Goal: Task Accomplishment & Management: Manage account settings

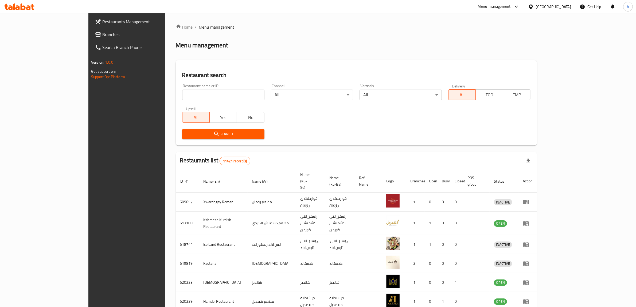
click at [91, 38] on link "Branches" at bounding box center [143, 34] width 104 height 13
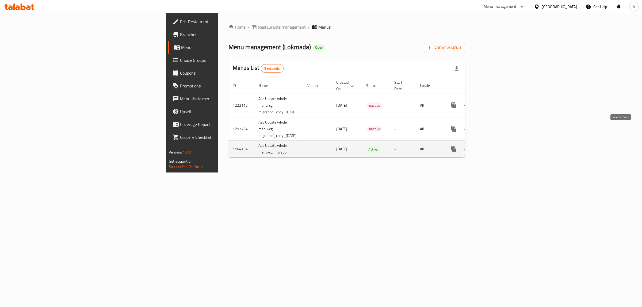
click at [495, 146] on icon "enhanced table" at bounding box center [492, 149] width 6 height 6
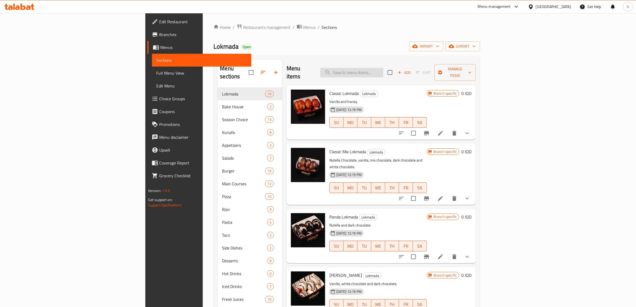
click at [384, 68] on input "search" at bounding box center [352, 72] width 63 height 9
paste input "Pistachio Croissant"
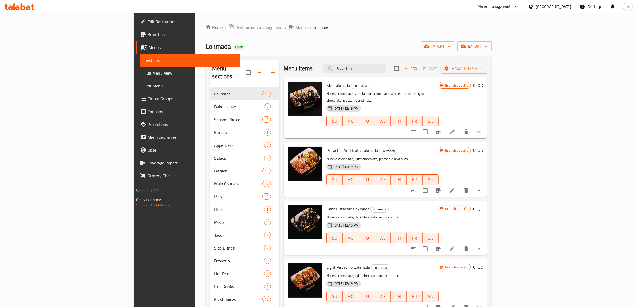
type input "Pistachio"
click at [145, 70] on span "Full Menu View" at bounding box center [190, 73] width 91 height 6
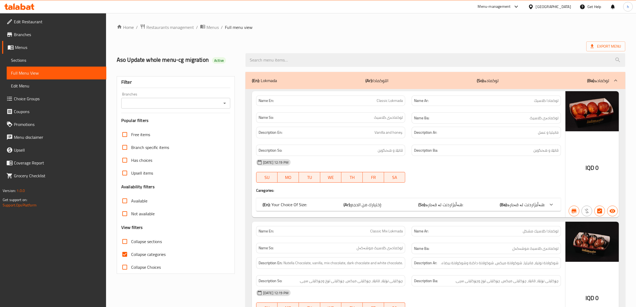
click at [225, 102] on icon "Open" at bounding box center [225, 103] width 6 height 6
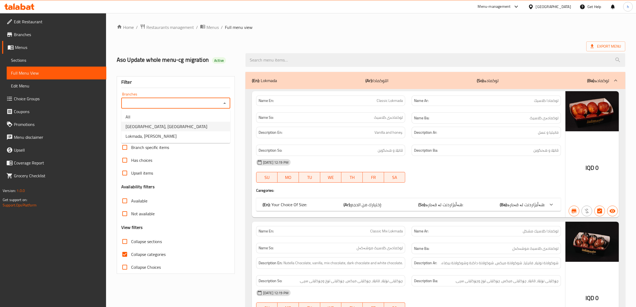
drag, startPoint x: 203, startPoint y: 131, endPoint x: 203, endPoint y: 128, distance: 3.0
click at [203, 128] on ul "All Lokmada, Andazyaran Lokmada, Tuy Malik" at bounding box center [175, 126] width 109 height 33
click at [203, 128] on li "[GEOGRAPHIC_DATA], [GEOGRAPHIC_DATA]" at bounding box center [175, 127] width 109 height 10
type input "[GEOGRAPHIC_DATA], [GEOGRAPHIC_DATA]"
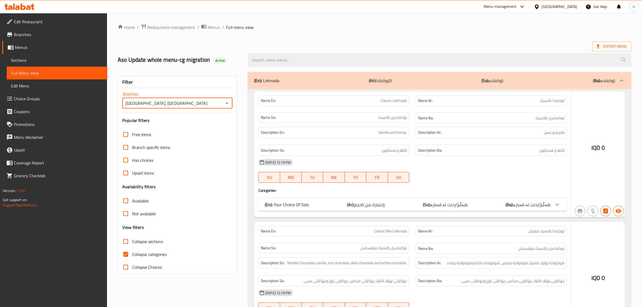
click at [127, 253] on div at bounding box center [321, 153] width 642 height 307
click at [125, 253] on div at bounding box center [321, 153] width 642 height 307
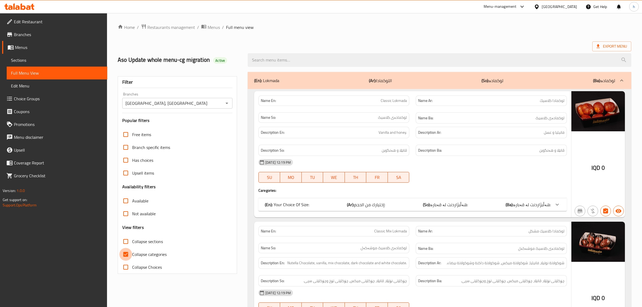
click at [125, 253] on input "Collapse categories" at bounding box center [125, 254] width 13 height 13
checkbox input "true"
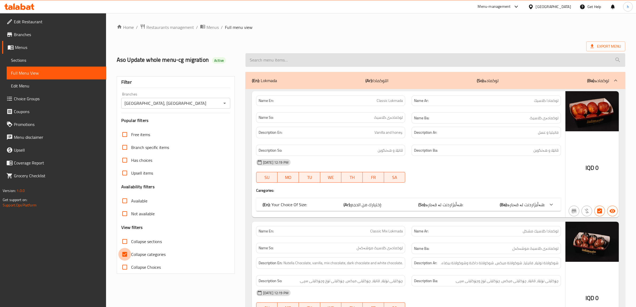
click at [313, 61] on input "search" at bounding box center [436, 60] width 380 height 14
paste input "Pistachio Croissant"
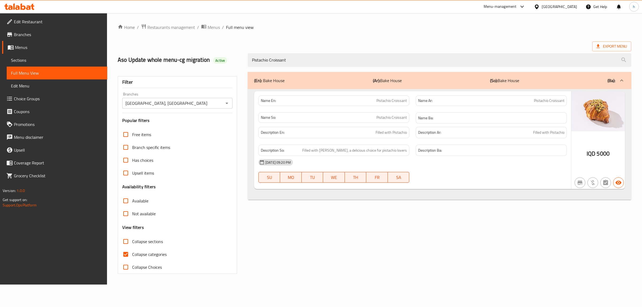
type input "Pistachio Croissant"
click at [124, 254] on input "Collapse categories" at bounding box center [125, 254] width 13 height 13
checkbox input "false"
click at [67, 62] on span "Sections" at bounding box center [57, 60] width 92 height 6
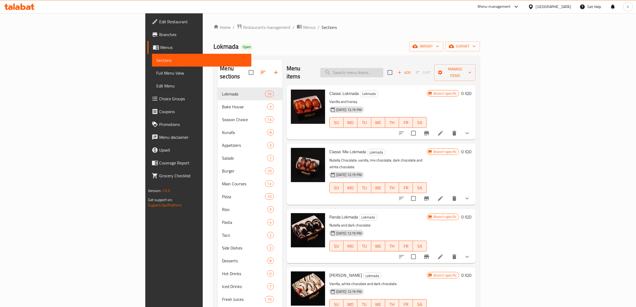
click at [384, 68] on input "search" at bounding box center [352, 72] width 63 height 9
paste input "Pistachio Croissant"
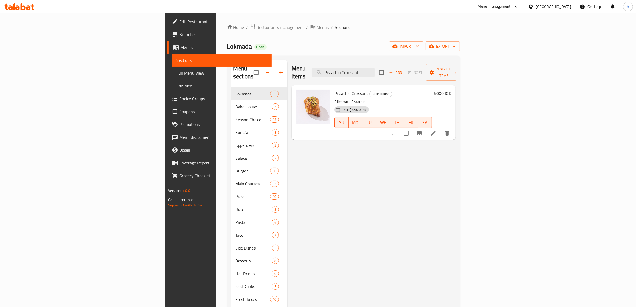
type input "Pistachio Croissant"
click at [436, 131] on icon at bounding box center [433, 133] width 5 height 5
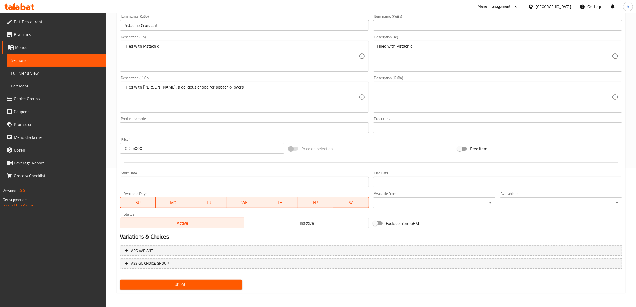
scroll to position [39, 0]
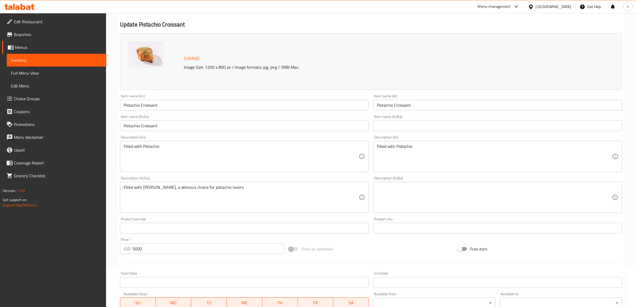
click at [246, 129] on input "Pistachio Croissant" at bounding box center [244, 125] width 249 height 11
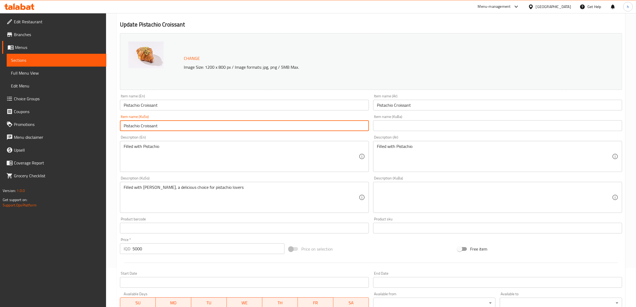
click at [246, 129] on input "Pistachio Croissant" at bounding box center [244, 125] width 249 height 11
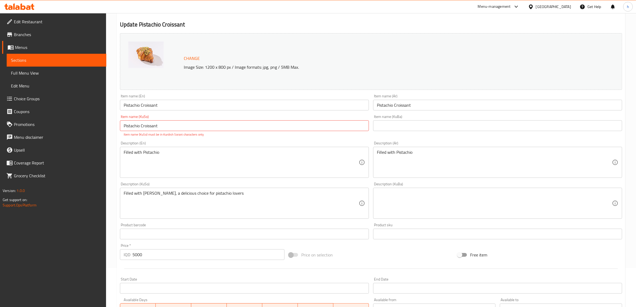
click at [258, 142] on div "Description (En) Filled with Pistachio Description (En)" at bounding box center [244, 159] width 249 height 37
click at [258, 139] on div "Description (En) Filled with Pistachio Description (En)" at bounding box center [244, 159] width 253 height 41
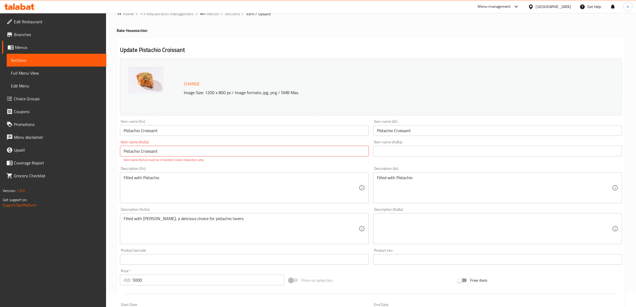
scroll to position [0, 0]
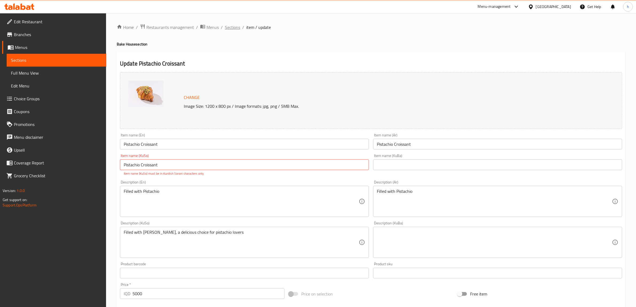
click at [229, 26] on span "Sections" at bounding box center [232, 27] width 15 height 6
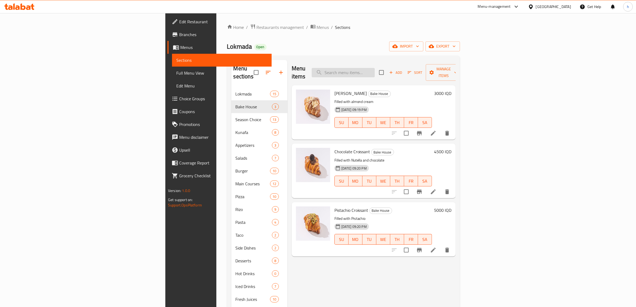
click at [375, 70] on input "search" at bounding box center [343, 72] width 63 height 9
paste input "Pistachio Croissant"
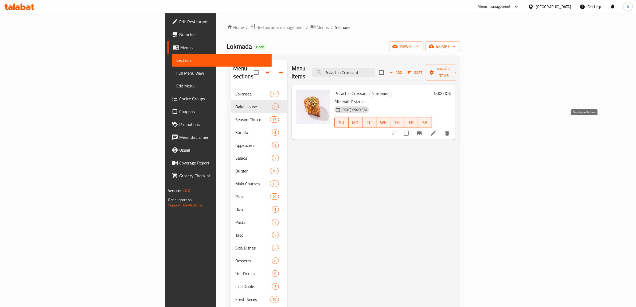
type input "Pistachio Croissant"
click at [441, 128] on li at bounding box center [433, 133] width 15 height 10
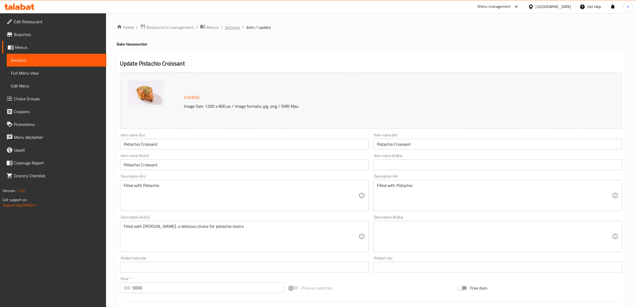
click at [234, 25] on span "Sections" at bounding box center [232, 27] width 15 height 6
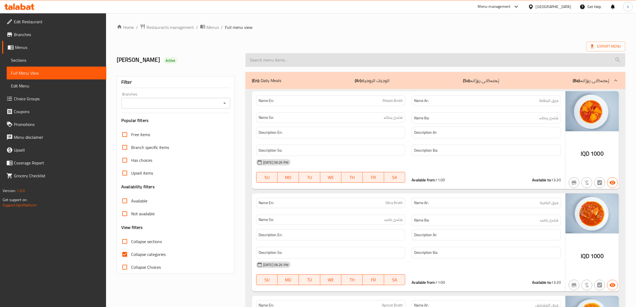
click at [328, 63] on input "search" at bounding box center [436, 60] width 380 height 14
paste input "Pistachio Croissant"
type input "Pistachio Croissant"
click at [275, 58] on input "search" at bounding box center [436, 60] width 380 height 14
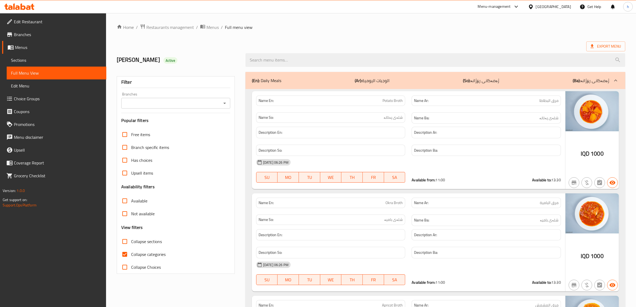
click at [275, 58] on input "search" at bounding box center [436, 60] width 380 height 14
paste input "Pistachio Croissant"
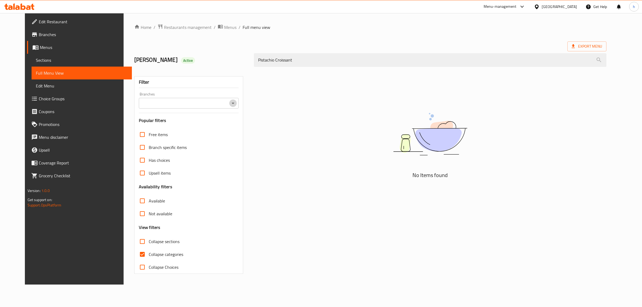
click at [230, 101] on icon "Open" at bounding box center [233, 103] width 6 height 6
type input "Pistachio Croissant"
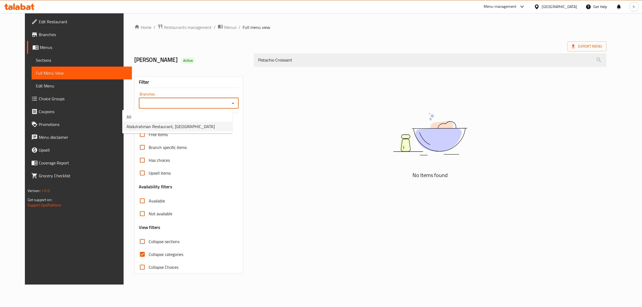
click at [208, 126] on li "Abdulrahman Restaurant, Qaisari" at bounding box center [177, 127] width 110 height 10
type input "Abdulrahman Restaurant, Qaisari"
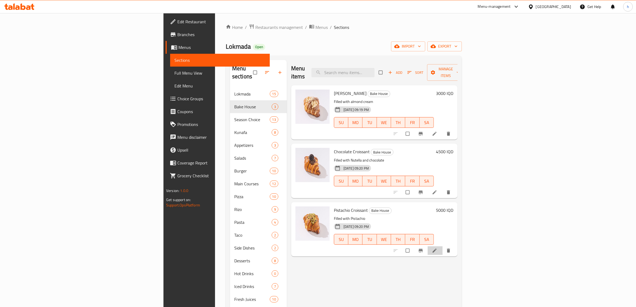
click at [443, 246] on li at bounding box center [435, 250] width 15 height 9
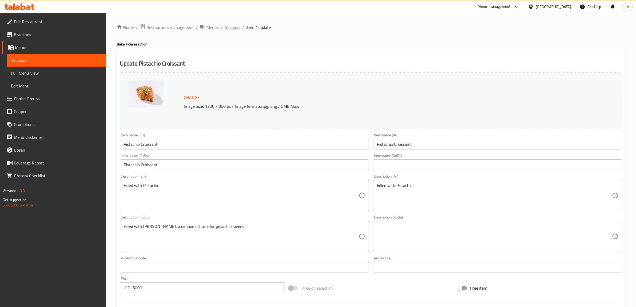
click at [238, 26] on span "Sections" at bounding box center [232, 27] width 15 height 6
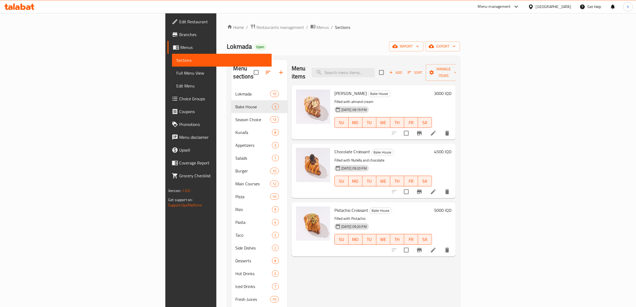
click at [172, 76] on link "Full Menu View" at bounding box center [222, 73] width 100 height 13
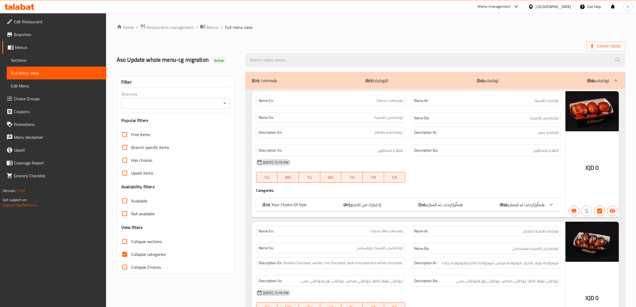
click at [349, 67] on div at bounding box center [435, 60] width 387 height 20
click at [344, 61] on input "search" at bounding box center [436, 60] width 380 height 14
paste input "Pistachio Croissant"
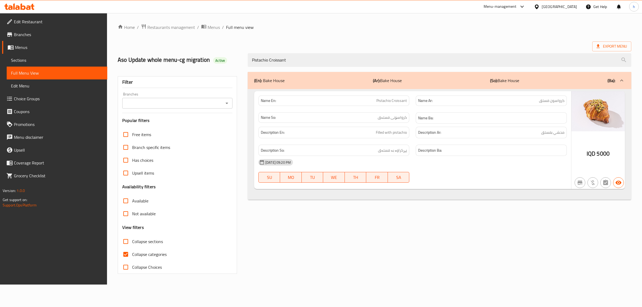
click at [225, 102] on icon "Open" at bounding box center [226, 103] width 6 height 6
type input "Pistachio Croissant"
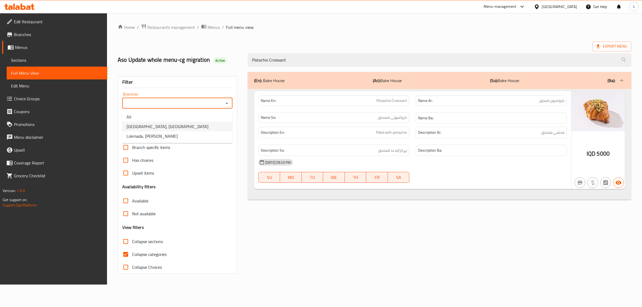
click at [199, 129] on li "[GEOGRAPHIC_DATA], [GEOGRAPHIC_DATA]" at bounding box center [177, 127] width 110 height 10
type input "[GEOGRAPHIC_DATA], [GEOGRAPHIC_DATA]"
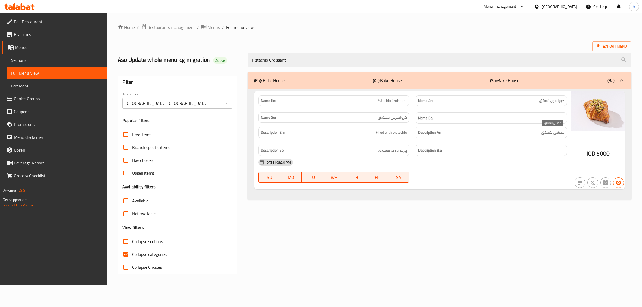
click at [559, 134] on span "محشي بفستق" at bounding box center [552, 132] width 23 height 7
copy span "محشي"
click at [400, 146] on div "Description So: پڕکراوە بە فستەق" at bounding box center [333, 150] width 151 height 11
click at [402, 152] on span "پڕکراوە بە فستەق" at bounding box center [392, 150] width 29 height 7
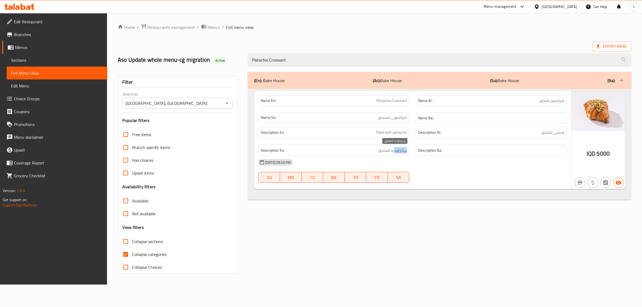
click at [402, 152] on span "پڕکراوە بە فستەق" at bounding box center [392, 150] width 29 height 7
click at [408, 161] on div "[DATE] 09:20 PM" at bounding box center [412, 162] width 315 height 13
click at [129, 255] on input "Collapse categories" at bounding box center [125, 254] width 13 height 13
checkbox input "false"
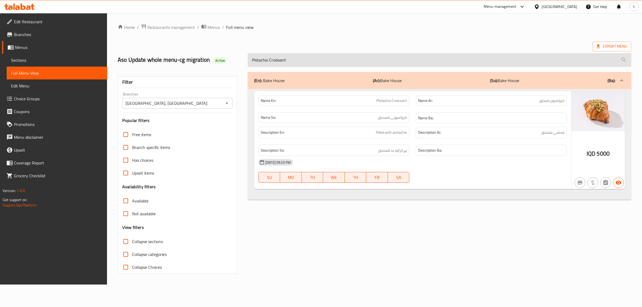
click at [275, 64] on input "Pistachio Croissant" at bounding box center [439, 60] width 383 height 14
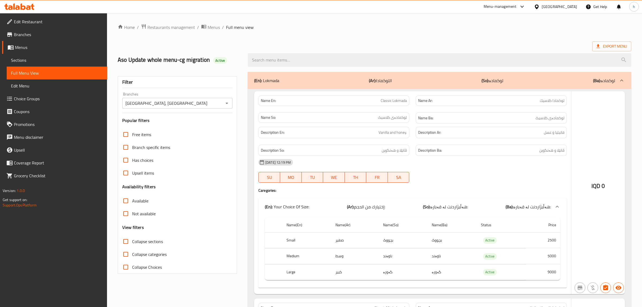
click at [32, 55] on link "Sections" at bounding box center [57, 60] width 101 height 13
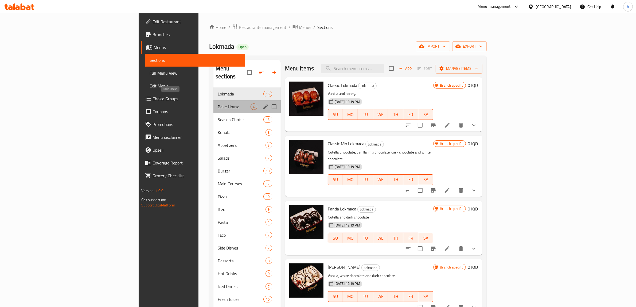
click at [218, 103] on span "Bake House" at bounding box center [234, 106] width 33 height 6
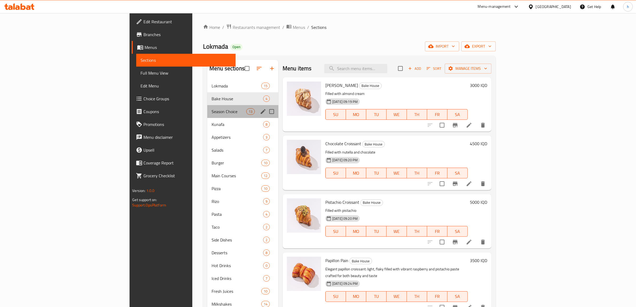
click at [207, 107] on div "Season Choice 13" at bounding box center [242, 111] width 71 height 13
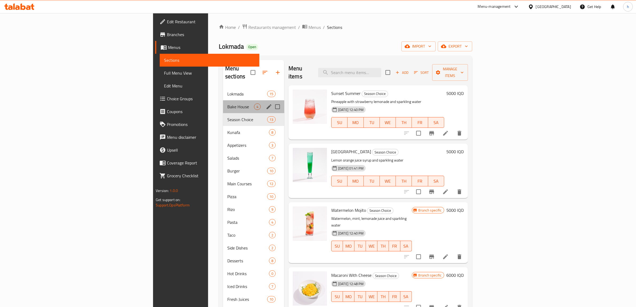
click at [223, 100] on div "Bake House 4" at bounding box center [253, 106] width 61 height 13
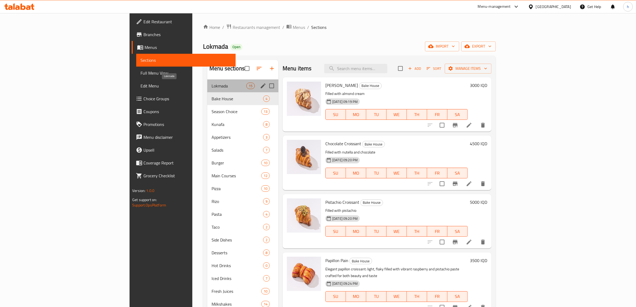
click at [212, 86] on span "Lokmada" at bounding box center [229, 86] width 35 height 6
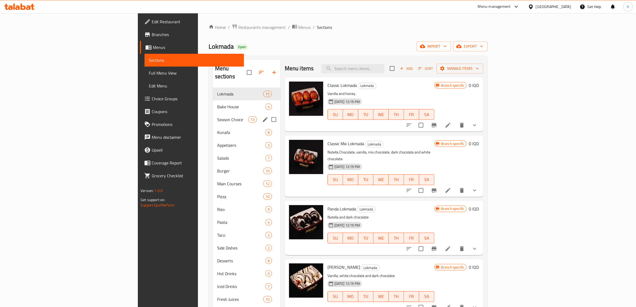
click at [213, 113] on div "Season Choice 13" at bounding box center [247, 119] width 68 height 13
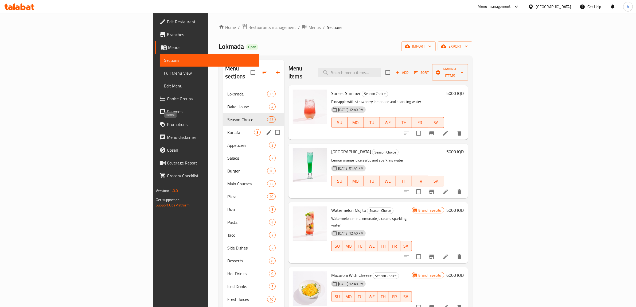
click at [227, 129] on span "Kunafa" at bounding box center [240, 132] width 27 height 6
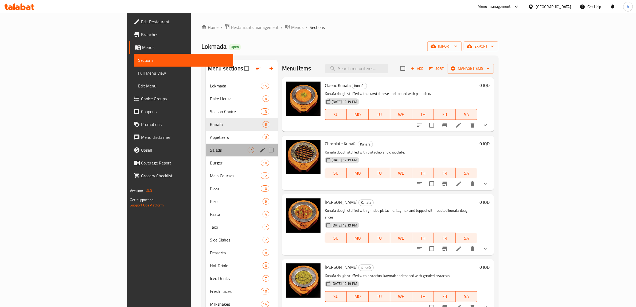
click at [206, 145] on div "Salads 7" at bounding box center [242, 150] width 72 height 13
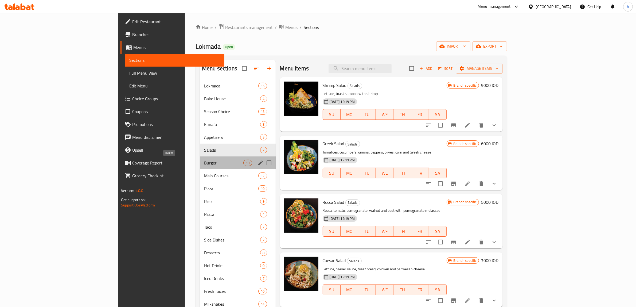
click at [204, 160] on span "Burger" at bounding box center [223, 163] width 39 height 6
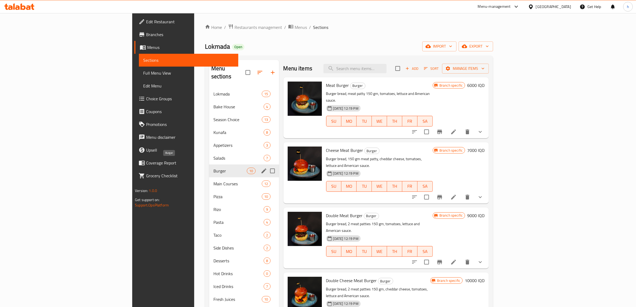
click at [214, 168] on span "Burger" at bounding box center [231, 171] width 34 height 6
click at [209, 177] on div "Main Courses 12" at bounding box center [244, 183] width 70 height 13
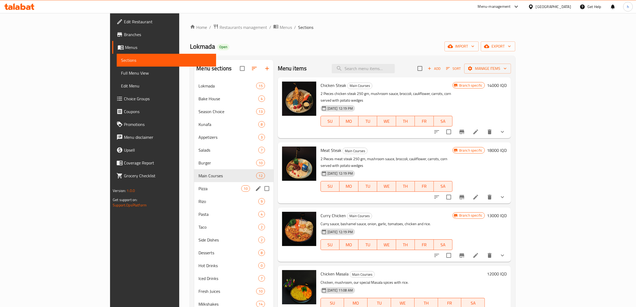
click at [194, 182] on div "Pizza 10" at bounding box center [233, 188] width 79 height 13
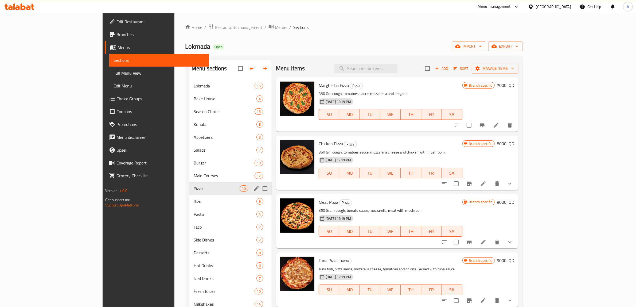
click at [194, 199] on span "Rizo" at bounding box center [225, 201] width 63 height 6
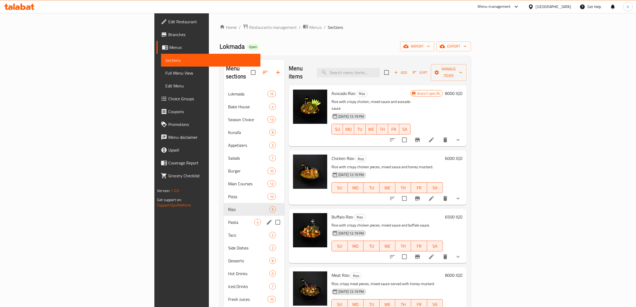
click at [224, 229] on div "Taco 2" at bounding box center [254, 235] width 61 height 13
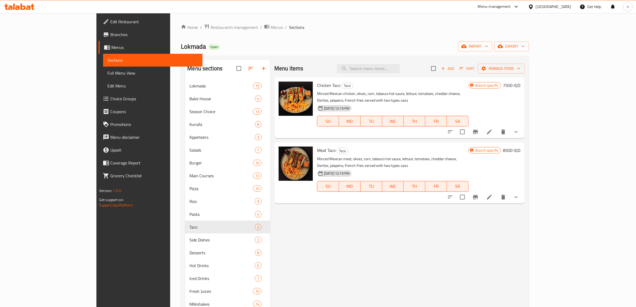
click at [383, 94] on p "Minced Mexican chicken, olives, corn, tabasco hot sauce, lettuce, tomatoes, che…" at bounding box center [393, 96] width 152 height 13
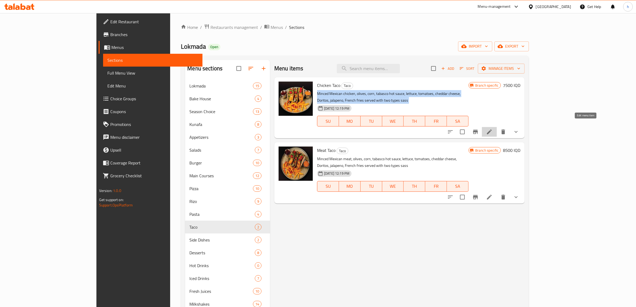
click at [493, 129] on icon at bounding box center [490, 132] width 6 height 6
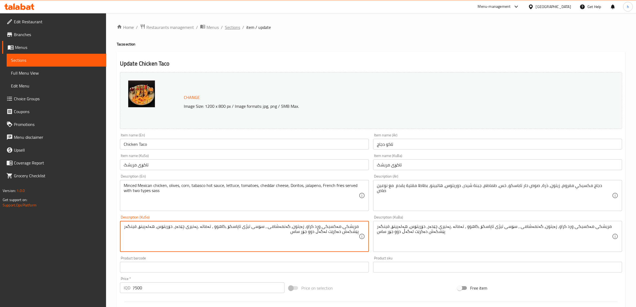
click at [232, 28] on span "Sections" at bounding box center [232, 27] width 15 height 6
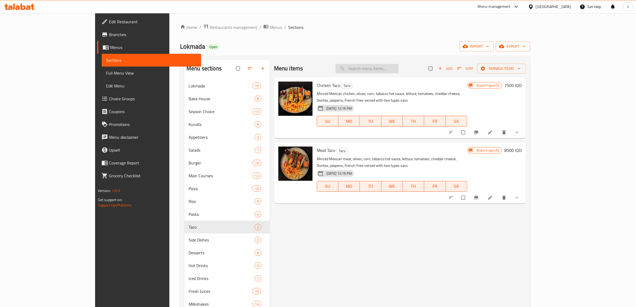
click at [393, 67] on input "search" at bounding box center [367, 68] width 63 height 9
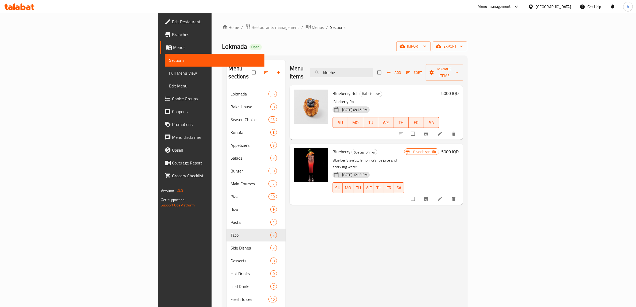
type input "bluebe"
drag, startPoint x: 318, startPoint y: 86, endPoint x: 294, endPoint y: 87, distance: 24.9
click at [333, 90] on h6 "Blueberry Roll Bake House" at bounding box center [386, 93] width 107 height 7
copy span "Blueberry Roll"
click at [169, 71] on span "Full Menu View" at bounding box center [214, 73] width 91 height 6
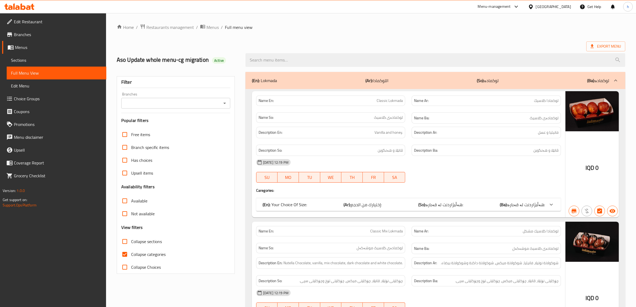
click at [225, 103] on icon "Open" at bounding box center [224, 103] width 3 height 1
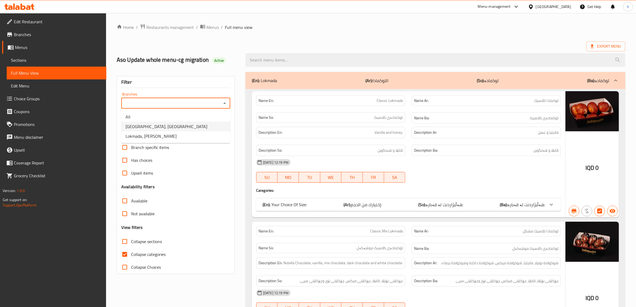
click at [153, 128] on span "[GEOGRAPHIC_DATA], [GEOGRAPHIC_DATA]" at bounding box center [167, 126] width 82 height 6
type input "[GEOGRAPHIC_DATA], [GEOGRAPHIC_DATA]"
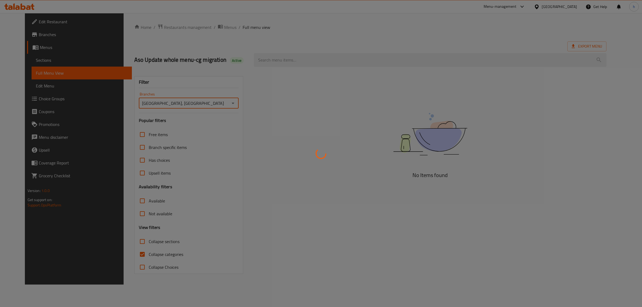
click at [278, 64] on div at bounding box center [321, 153] width 642 height 307
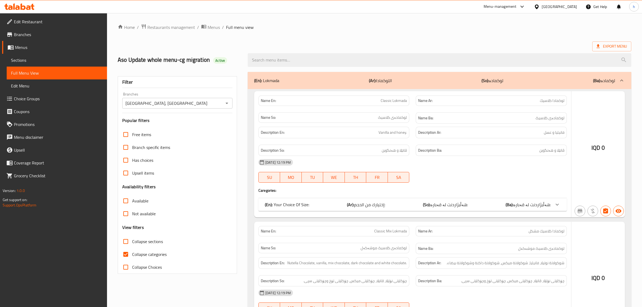
click at [282, 62] on div at bounding box center [321, 153] width 642 height 307
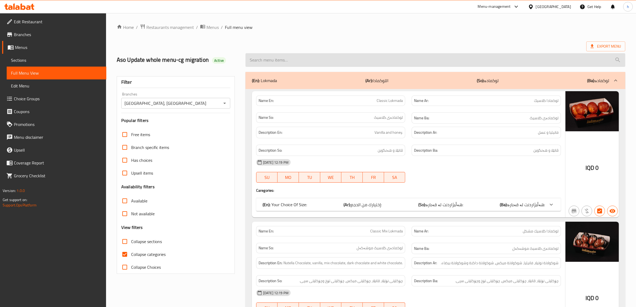
click at [306, 62] on input "search" at bounding box center [436, 60] width 380 height 14
paste input "Blueberry Roll"
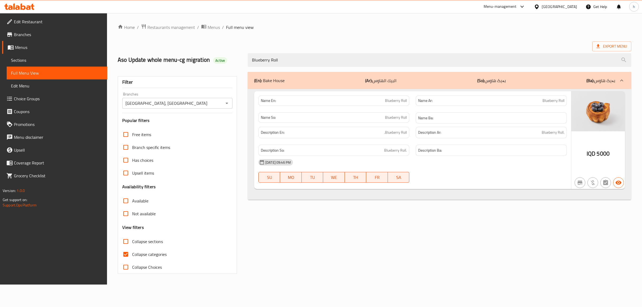
type input "Blueberry Roll"
click at [124, 253] on input "Collapse categories" at bounding box center [125, 254] width 13 height 13
checkbox input "false"
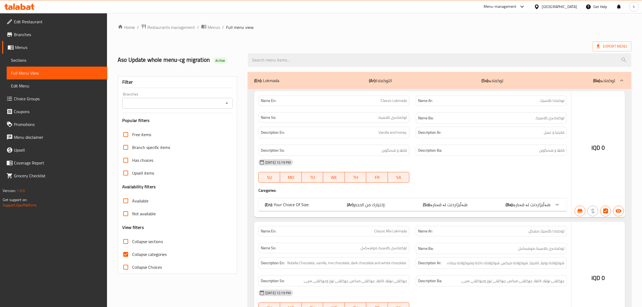
click at [227, 103] on icon "Open" at bounding box center [226, 103] width 6 height 6
click at [225, 103] on icon "Open" at bounding box center [226, 103] width 3 height 1
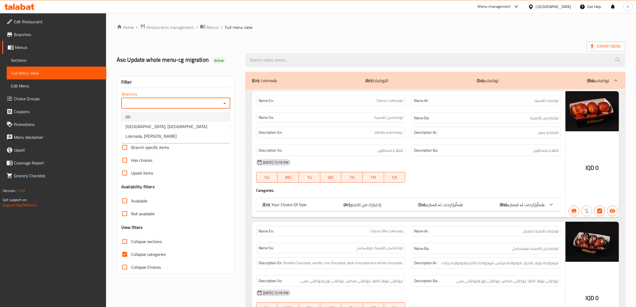
click at [32, 55] on link "Sections" at bounding box center [57, 60] width 100 height 13
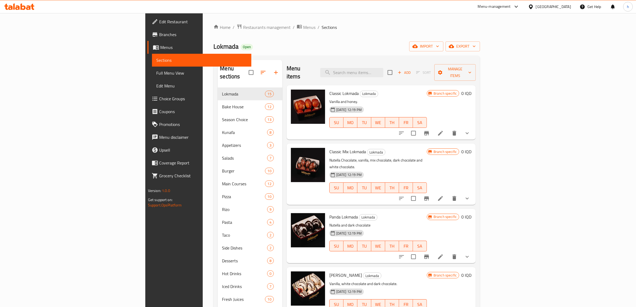
click at [384, 68] on input "search" at bounding box center [352, 72] width 63 height 9
paste input "Acma Bread With Cheese"
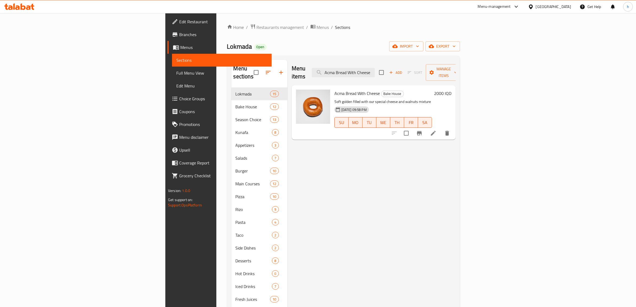
type input "Acma Bread With Cheese"
click at [437, 130] on icon at bounding box center [433, 133] width 6 height 6
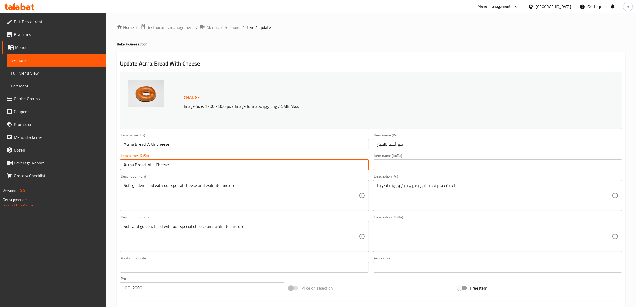
drag, startPoint x: 126, startPoint y: 166, endPoint x: 105, endPoint y: 166, distance: 21.9
click at [105, 166] on div "Edit Restaurant Branches Menus Sections Full Menu View Edit Menu Choice Groups …" at bounding box center [318, 230] width 636 height 434
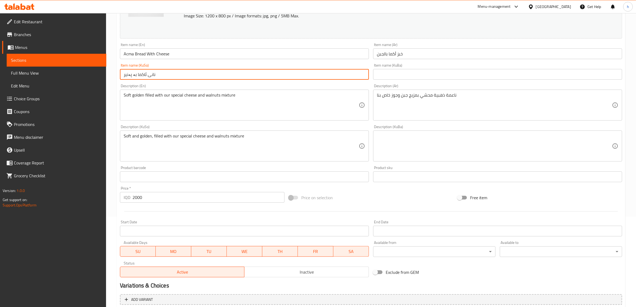
scroll to position [100, 0]
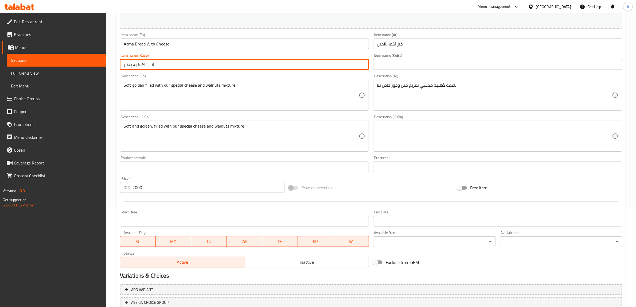
type input "نانی ئاکما بە پەنیر"
drag, startPoint x: 246, startPoint y: 126, endPoint x: 86, endPoint y: 134, distance: 160.3
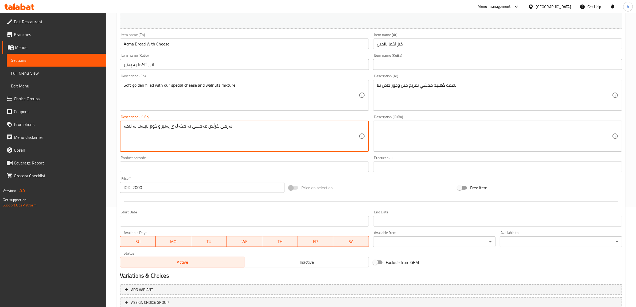
click at [146, 126] on textarea "نەرمی گۆڵدن مەحشی بە تێکەڵەی پەنیر و گوێز تایبەت بە ئێمە" at bounding box center [241, 136] width 235 height 25
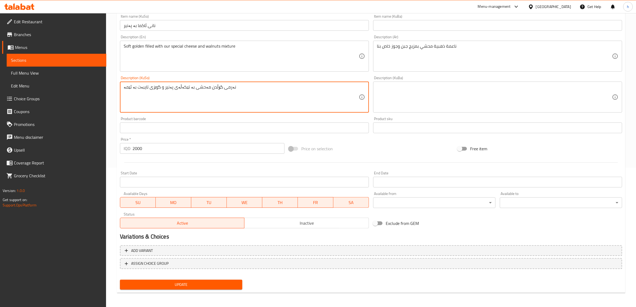
type textarea "نەرمی گۆڵدن مەحشی بە تێکەڵەی پەنیر و گوێزی تایبەت بە ئێمە"
click at [184, 283] on span "Update" at bounding box center [181, 284] width 114 height 7
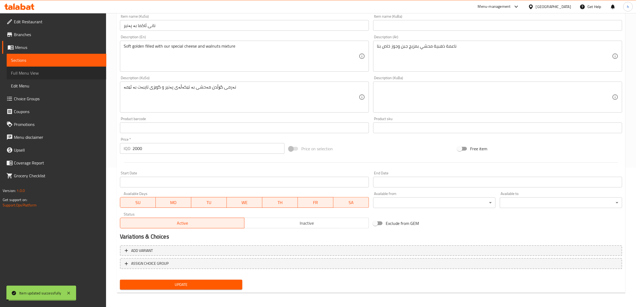
click at [29, 73] on span "Full Menu View" at bounding box center [56, 73] width 91 height 6
click at [64, 72] on span "Full Menu View" at bounding box center [56, 73] width 91 height 6
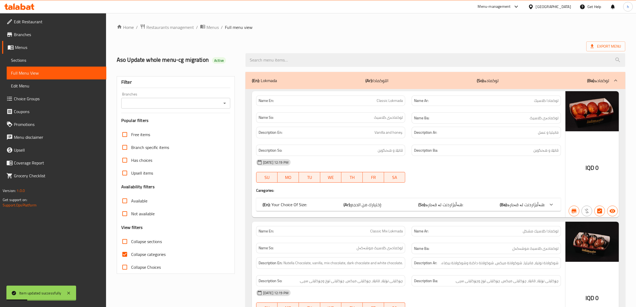
click at [217, 101] on input "Branches" at bounding box center [171, 102] width 97 height 7
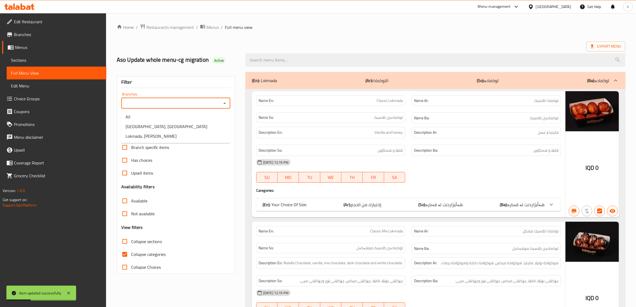
click at [223, 102] on icon "Close" at bounding box center [225, 103] width 6 height 6
click at [226, 102] on icon "Open" at bounding box center [225, 103] width 6 height 6
click at [159, 129] on span "Lokmada, Andazyaran" at bounding box center [167, 126] width 82 height 6
type input "Lokmada, Andazyaran"
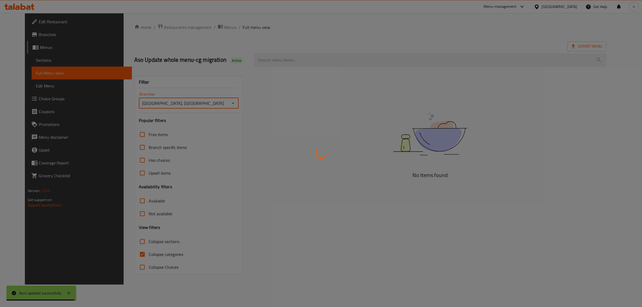
click at [281, 62] on div at bounding box center [321, 153] width 642 height 307
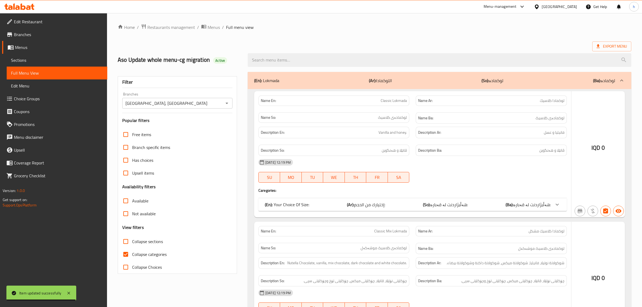
click at [281, 62] on div at bounding box center [321, 153] width 642 height 307
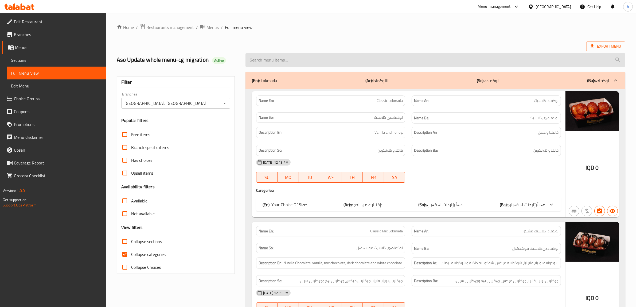
click at [289, 62] on input "search" at bounding box center [436, 60] width 380 height 14
paste input "Acma Bread With Cheese"
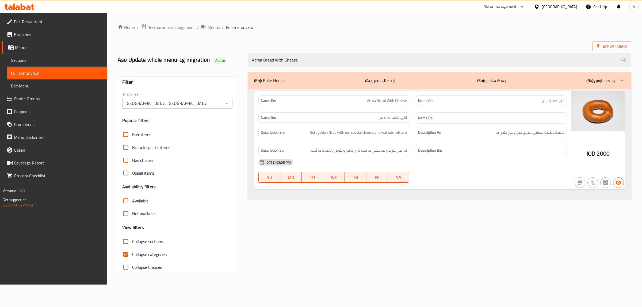
type input "Acma Bread With Cheese"
click at [135, 256] on span "Collapse categories" at bounding box center [149, 254] width 34 height 6
click at [132, 256] on input "Collapse categories" at bounding box center [125, 254] width 13 height 13
checkbox input "false"
click at [21, 34] on span "Branches" at bounding box center [58, 34] width 89 height 6
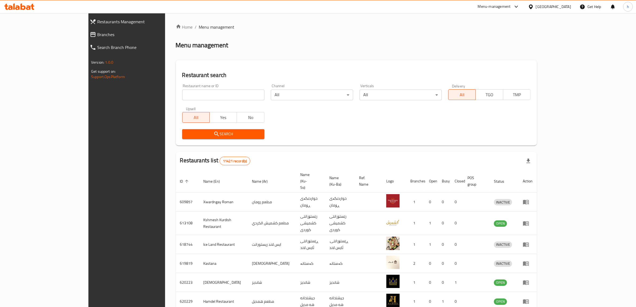
click at [97, 37] on span "Branches" at bounding box center [143, 34] width 93 height 6
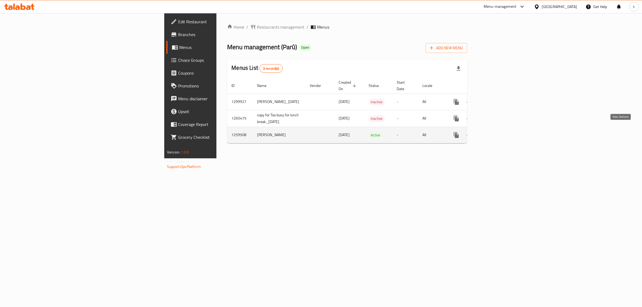
click at [498, 132] on icon "enhanced table" at bounding box center [494, 135] width 6 height 6
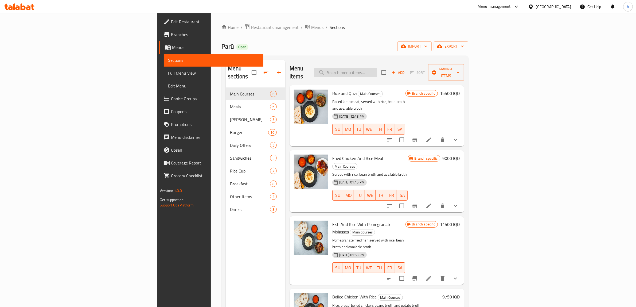
click at [377, 68] on input "search" at bounding box center [345, 72] width 63 height 9
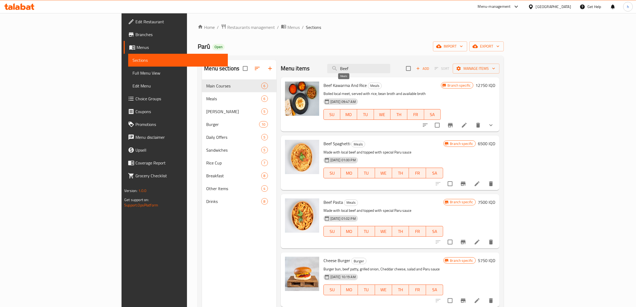
type input "Beef"
drag, startPoint x: 336, startPoint y: 85, endPoint x: 293, endPoint y: 86, distance: 43.1
click at [322, 86] on div "Beef Kawarma And Rice Meals Boiled local meet, served with rice, bean broth and…" at bounding box center [383, 104] width 122 height 50
copy span "Beef Kawarma And Rice"
click at [128, 71] on link "Full Menu View" at bounding box center [178, 73] width 100 height 13
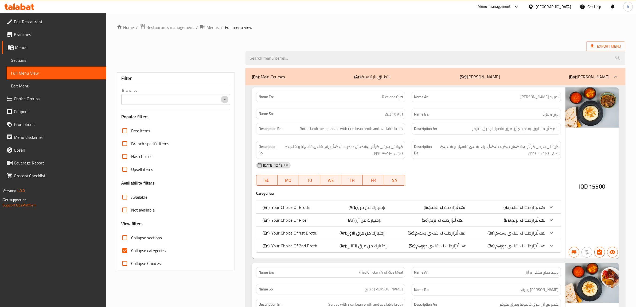
click at [222, 99] on icon "Open" at bounding box center [225, 99] width 6 height 6
click at [224, 98] on icon "Close" at bounding box center [225, 99] width 6 height 6
click at [218, 121] on div "Filter Branches Branches Popular filters Free items Branch specific items Has c…" at bounding box center [176, 171] width 118 height 198
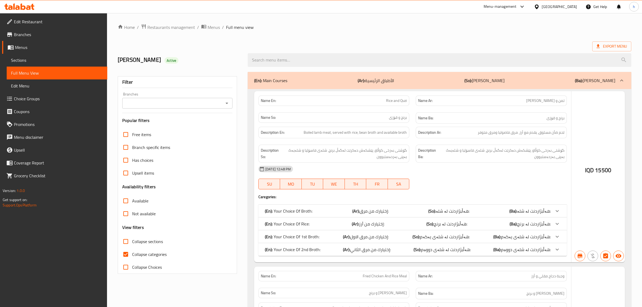
click at [225, 102] on div at bounding box center [321, 153] width 642 height 307
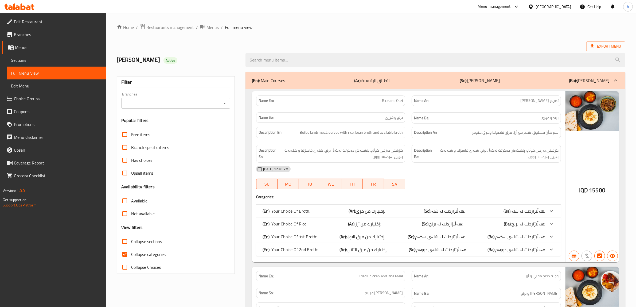
click at [225, 102] on icon "Open" at bounding box center [225, 103] width 6 height 6
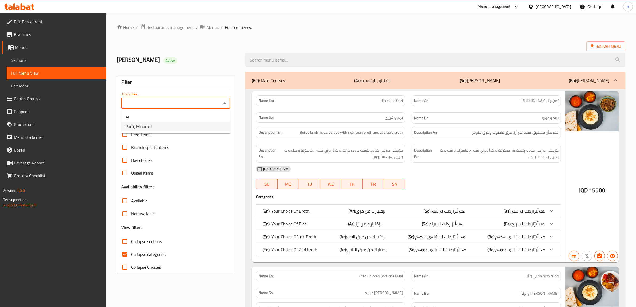
click at [190, 126] on li "Parû, Minara 1" at bounding box center [175, 127] width 109 height 10
type input "Parû, Minara 1"
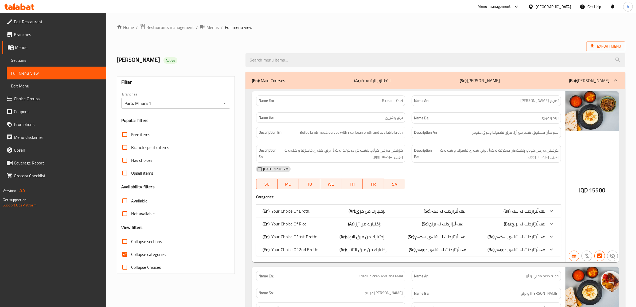
click at [273, 63] on input "search" at bounding box center [436, 60] width 380 height 14
paste input "Beef Kawarma And Rice"
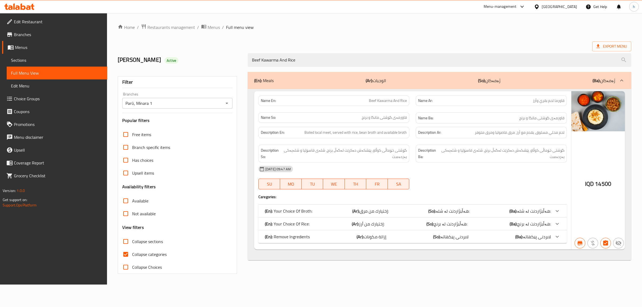
type input "Beef Kawarma And Rice"
click at [128, 252] on input "Collapse categories" at bounding box center [125, 254] width 13 height 13
checkbox input "false"
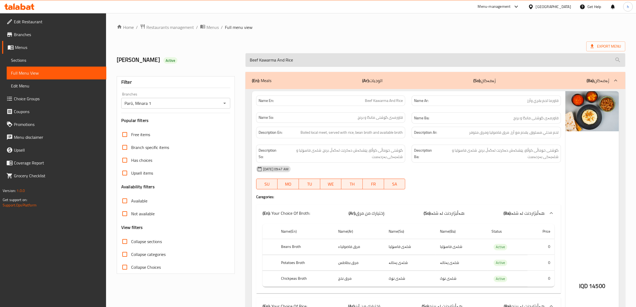
click at [292, 65] on input "Beef Kawarma And Rice" at bounding box center [436, 60] width 380 height 14
paste input "Qima With Rice And Broth"
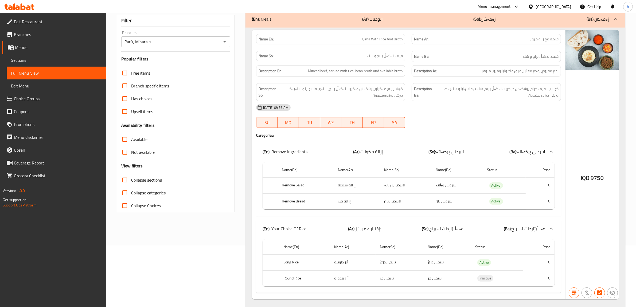
scroll to position [77, 0]
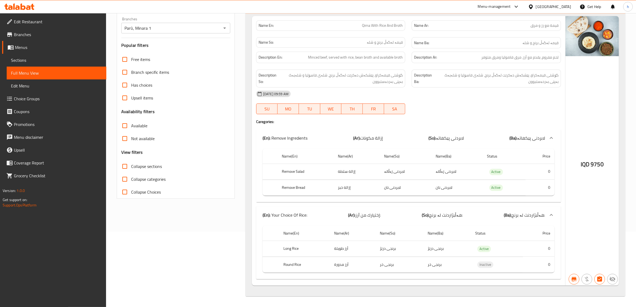
type input "Qima With Rice And Broth"
